Goal: Task Accomplishment & Management: Use online tool/utility

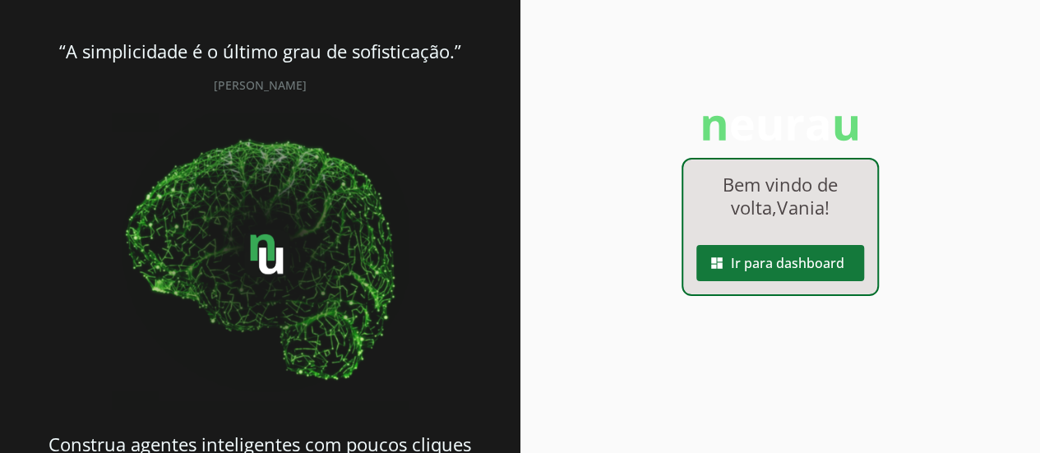
click at [809, 256] on span at bounding box center [780, 262] width 168 height 39
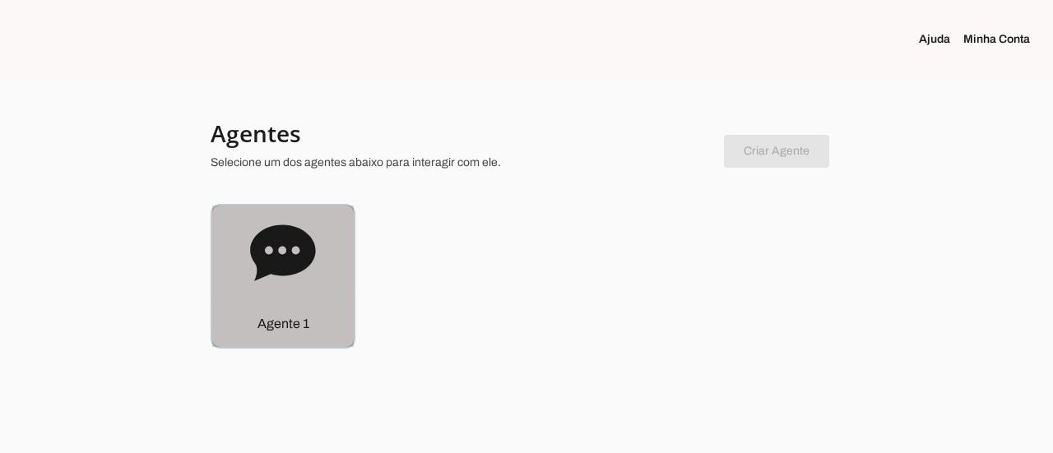
click at [291, 272] on icon at bounding box center [282, 252] width 65 height 56
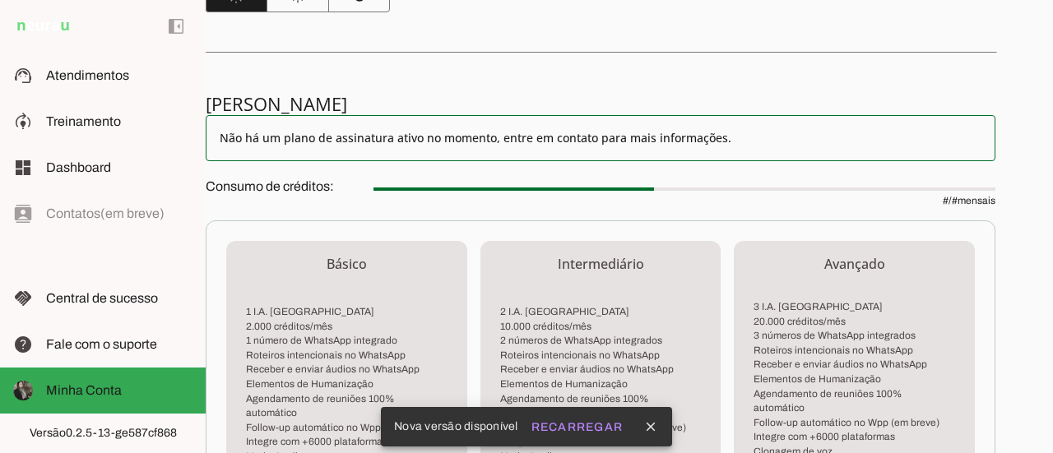
scroll to position [279, 0]
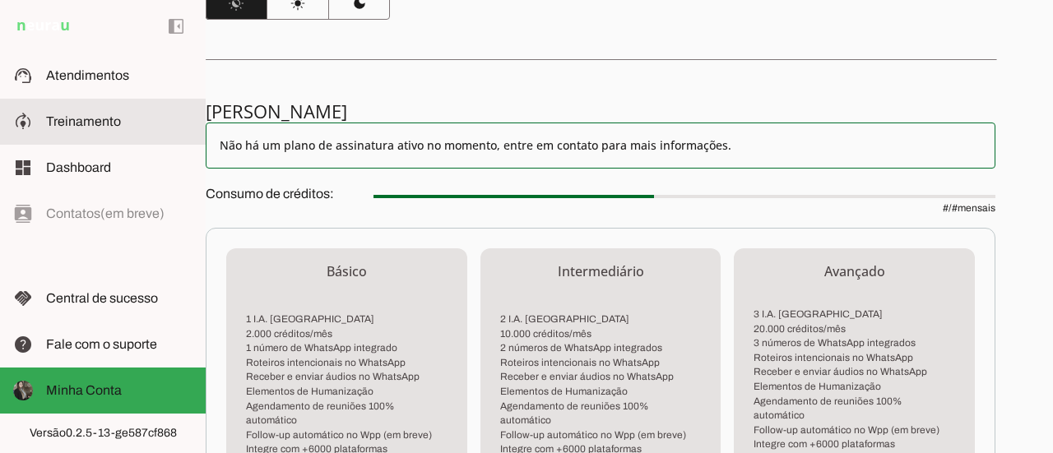
click at [104, 126] on span "Treinamento" at bounding box center [83, 121] width 75 height 14
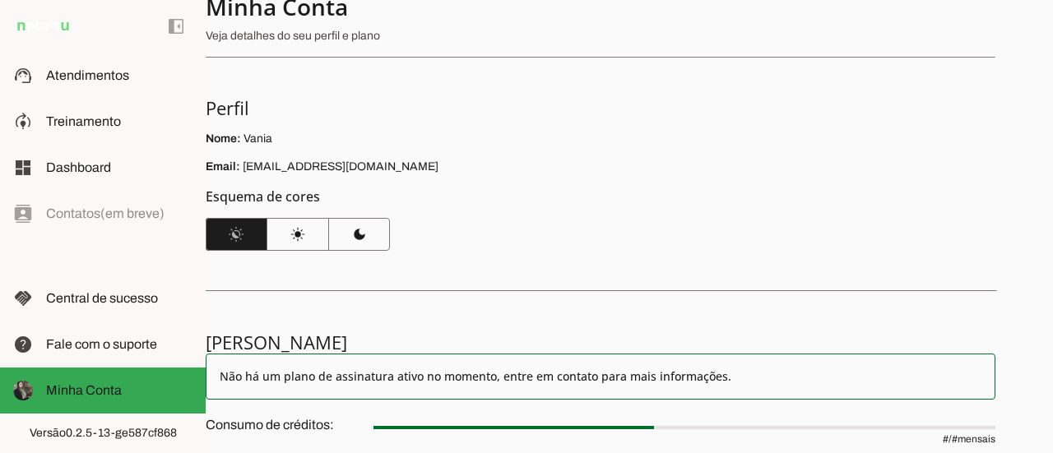
scroll to position [82, 0]
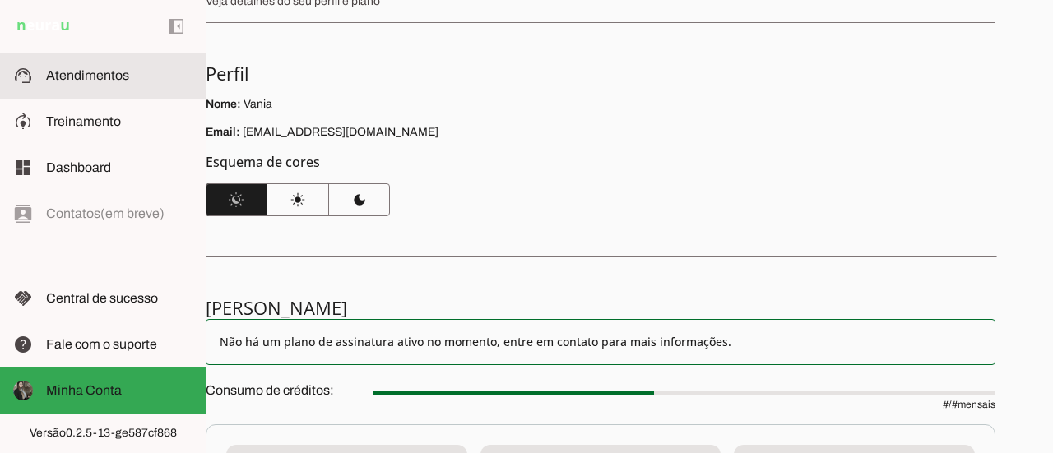
click at [74, 81] on span "Atendimentos" at bounding box center [87, 75] width 83 height 14
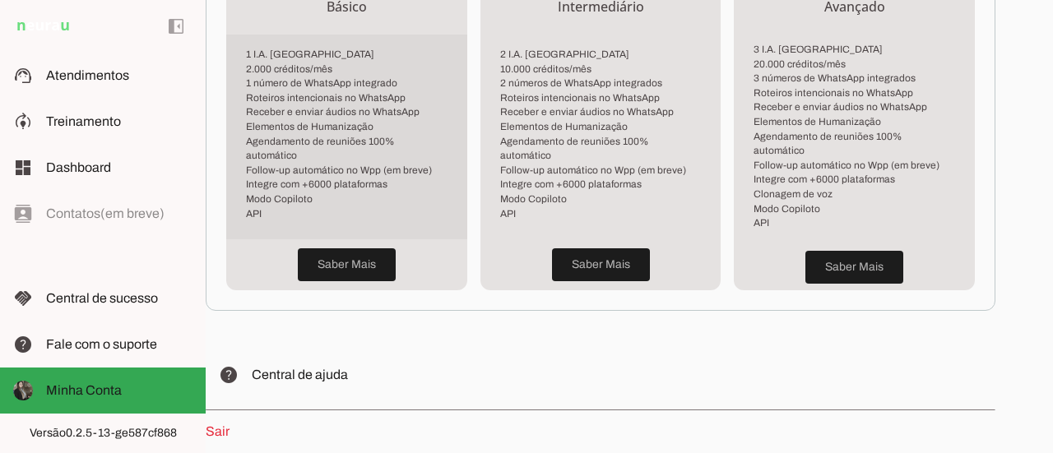
scroll to position [608, 0]
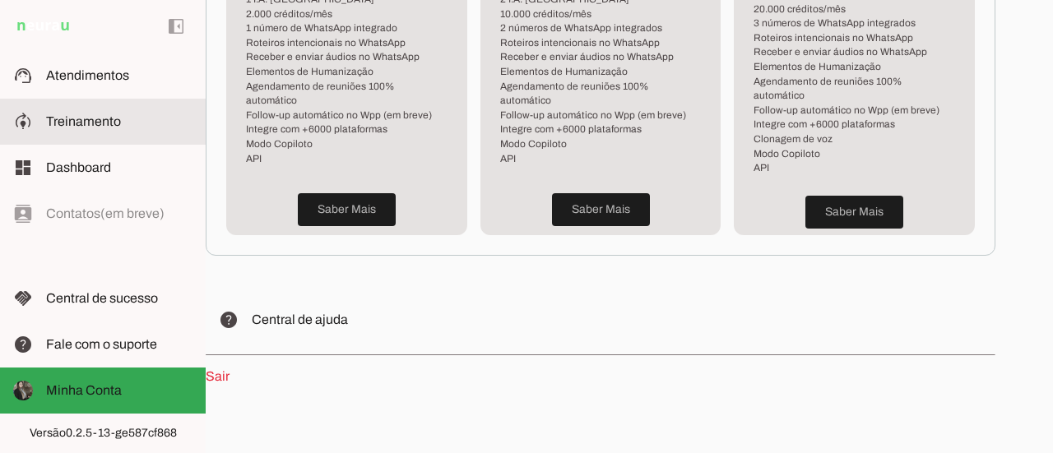
click at [137, 129] on slot at bounding box center [119, 122] width 146 height 20
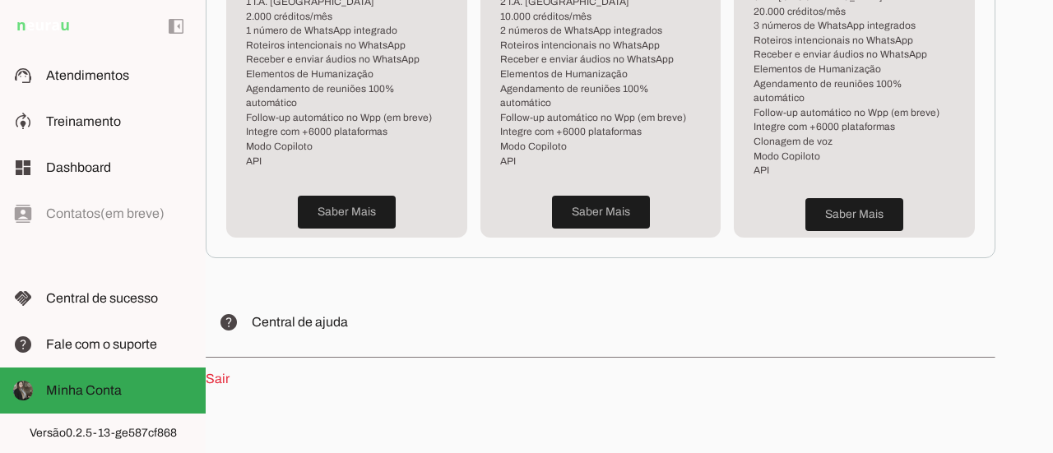
scroll to position [608, 0]
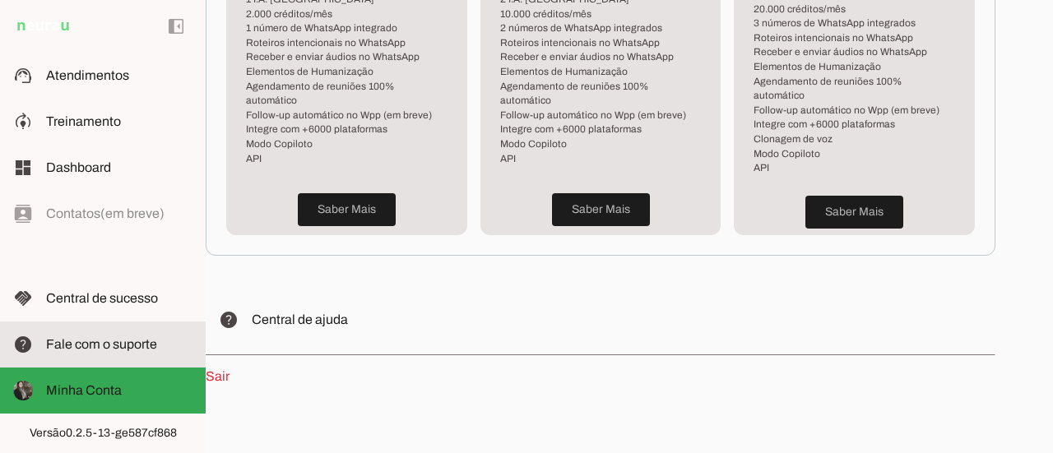
click at [128, 342] on span "Fale com o suporte" at bounding box center [101, 344] width 111 height 14
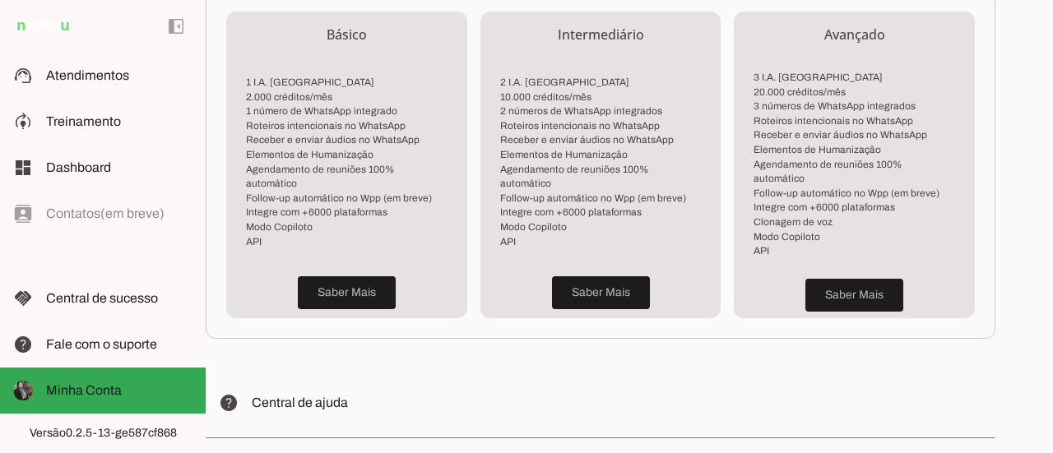
scroll to position [443, 0]
